Goal: Task Accomplishment & Management: Manage account settings

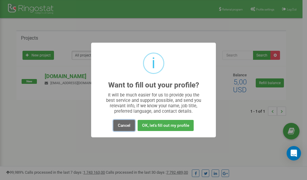
click at [123, 125] on button "Cancel" at bounding box center [124, 125] width 22 height 11
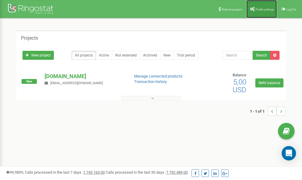
click at [260, 11] on link "Profile settings" at bounding box center [262, 9] width 31 height 18
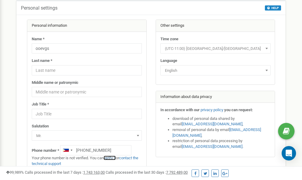
click at [113, 158] on link "verify it" at bounding box center [110, 157] width 12 height 4
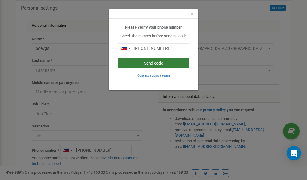
click at [149, 63] on button "Send code" at bounding box center [153, 63] width 71 height 10
